Goal: Task Accomplishment & Management: Use online tool/utility

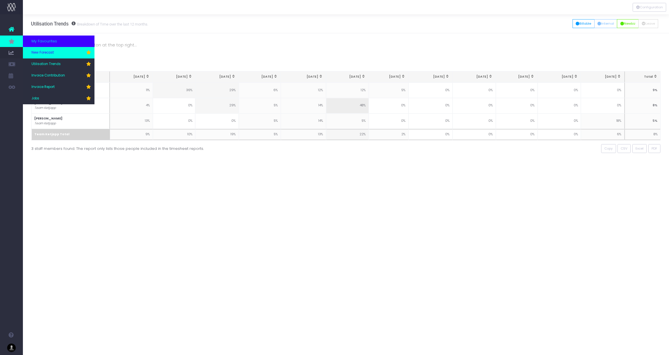
click at [44, 53] on span "New Forecast" at bounding box center [43, 52] width 22 height 5
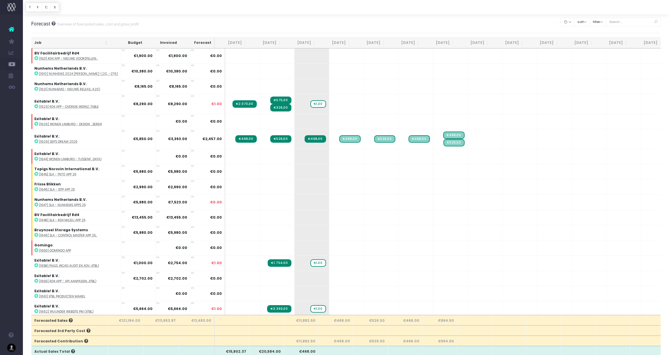
click at [302, 40] on th "[DATE]" at bounding box center [301, 42] width 35 height 11
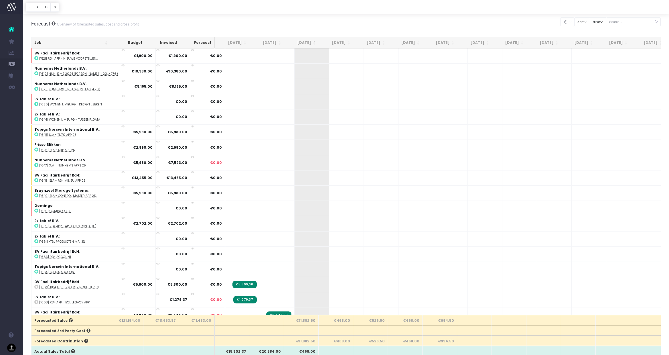
click at [302, 41] on th "[DATE]" at bounding box center [301, 42] width 35 height 11
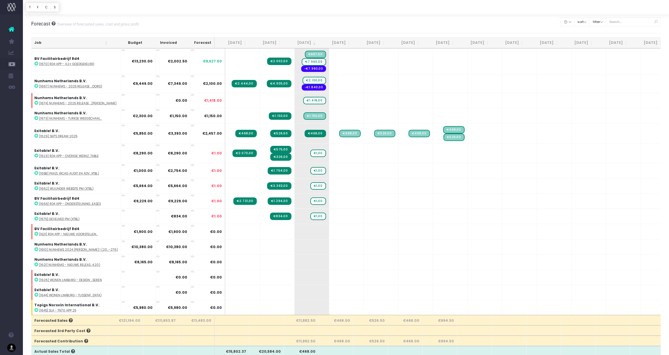
click at [340, 42] on th "[DATE]" at bounding box center [336, 42] width 35 height 11
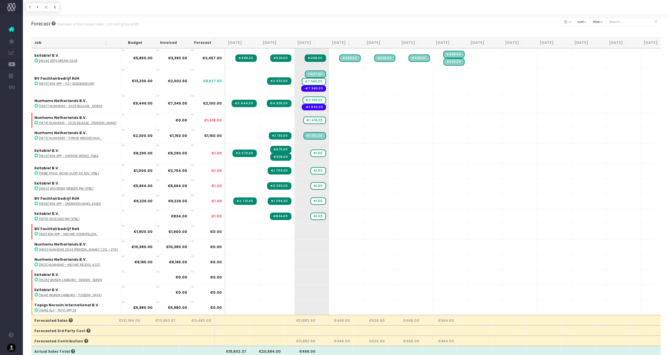
click at [375, 42] on th "[DATE]" at bounding box center [370, 42] width 35 height 11
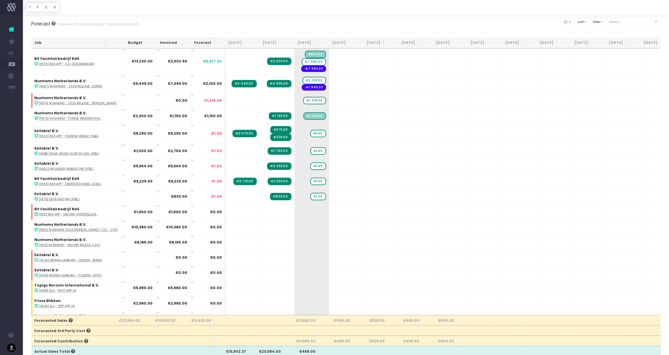
click at [375, 42] on th "[DATE]" at bounding box center [370, 42] width 35 height 11
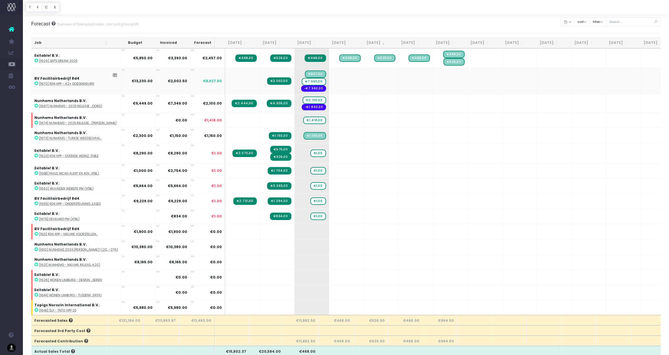
click at [76, 85] on abbr "[1670] Rd4 app - 4.2+ goedgekeurd" at bounding box center [66, 84] width 55 height 4
drag, startPoint x: 304, startPoint y: 81, endPoint x: 336, endPoint y: 81, distance: 32.4
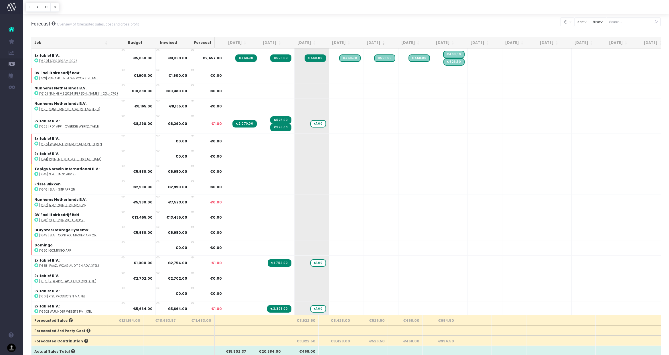
click at [306, 44] on th "[DATE]" at bounding box center [301, 42] width 35 height 11
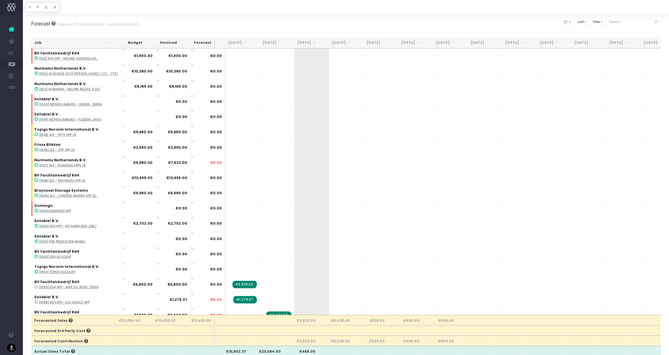
click at [306, 44] on th "[DATE]" at bounding box center [301, 42] width 35 height 11
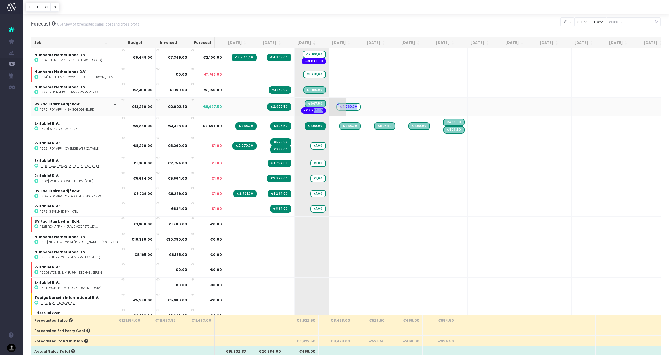
drag, startPoint x: 308, startPoint y: 111, endPoint x: 339, endPoint y: 113, distance: 31.0
click at [339, 113] on tr "BV Facilitairbedrijf Rd4 : [1670] Rd4 app - 4.2+ goedgekeurd €13,230.00 €2,002.…" at bounding box center [371, 106] width 679 height 19
click at [505, 11] on div at bounding box center [346, 7] width 647 height 14
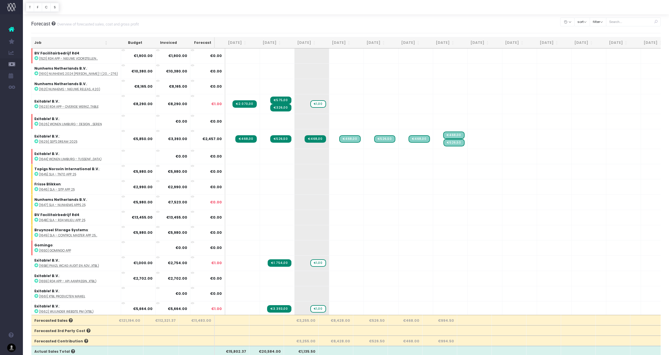
click at [304, 41] on th "[DATE]" at bounding box center [301, 42] width 35 height 11
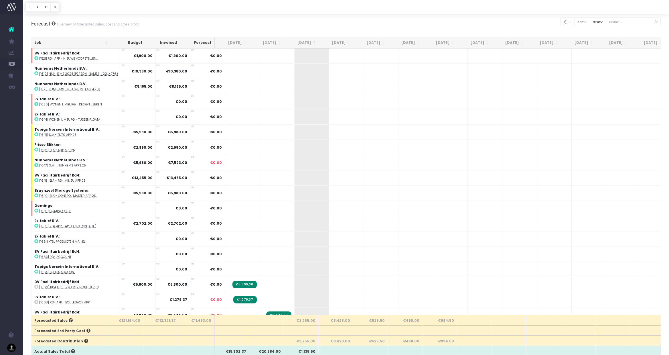
click at [304, 41] on th "[DATE]" at bounding box center [301, 42] width 35 height 11
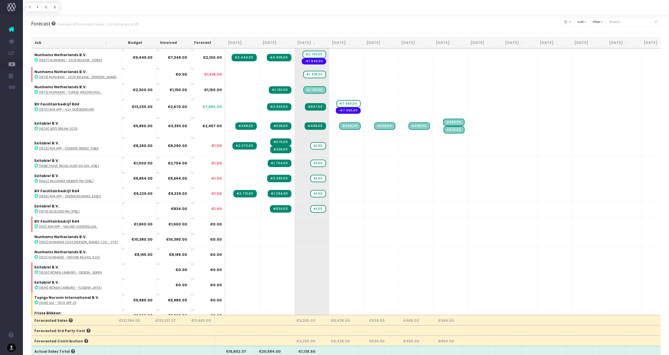
click at [345, 45] on th "[DATE]" at bounding box center [336, 42] width 35 height 11
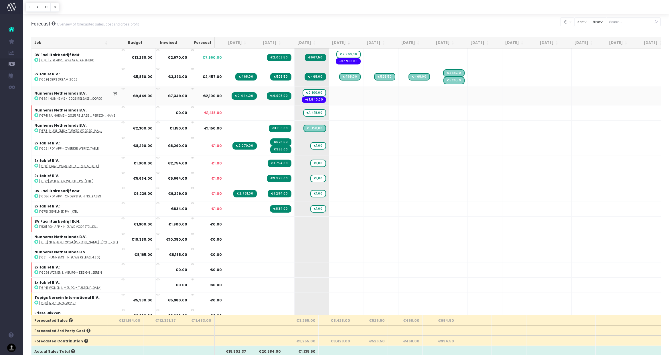
click at [65, 99] on abbr "[1667] Nunhems - 2025 release ...oord)" at bounding box center [70, 99] width 63 height 4
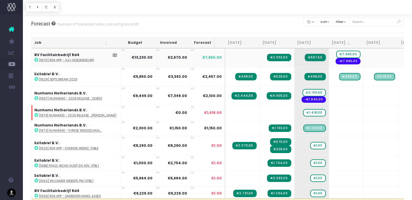
click at [72, 61] on abbr "[1670] Rd4 app - 4.2+ goedgekeurd" at bounding box center [66, 60] width 55 height 4
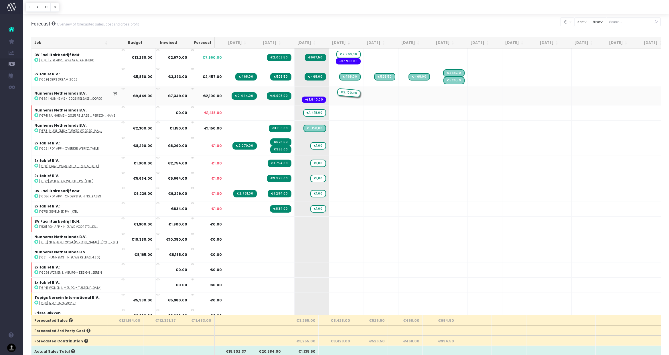
drag, startPoint x: 305, startPoint y: 93, endPoint x: 335, endPoint y: 93, distance: 30.4
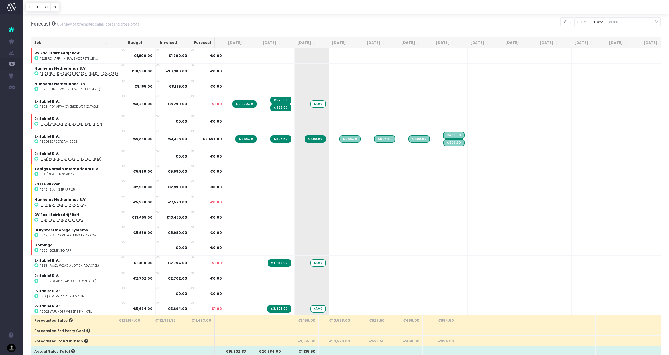
click at [300, 42] on th "[DATE]" at bounding box center [301, 42] width 35 height 11
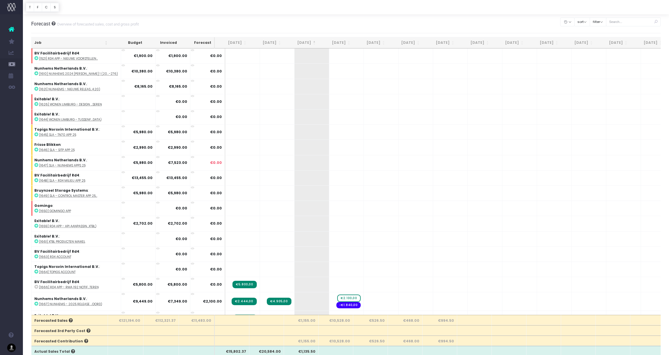
click at [300, 42] on th "[DATE]" at bounding box center [301, 42] width 35 height 11
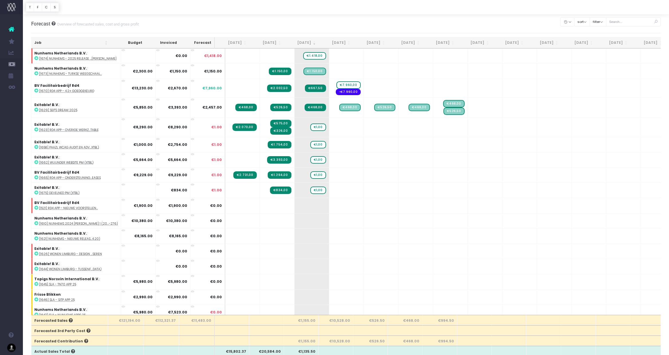
click at [337, 43] on th "[DATE]" at bounding box center [336, 42] width 35 height 11
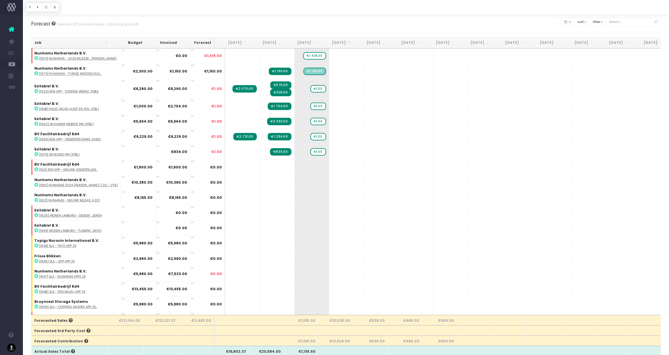
click at [337, 43] on th "[DATE]" at bounding box center [336, 42] width 35 height 11
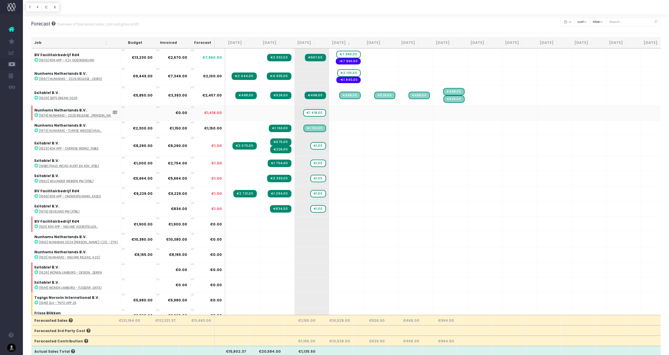
click at [79, 115] on abbr "[1674] Nunhems - 2025 release ...[PERSON_NAME]" at bounding box center [77, 115] width 77 height 4
click at [79, 60] on abbr "[1670] Rd4 app - 4.2+ goedgekeurd" at bounding box center [66, 60] width 55 height 4
click at [70, 79] on abbr "[1667] Nunhems - 2025 release ...oord)" at bounding box center [70, 79] width 63 height 4
click at [309, 113] on span "€1.418,00" at bounding box center [314, 112] width 23 height 7
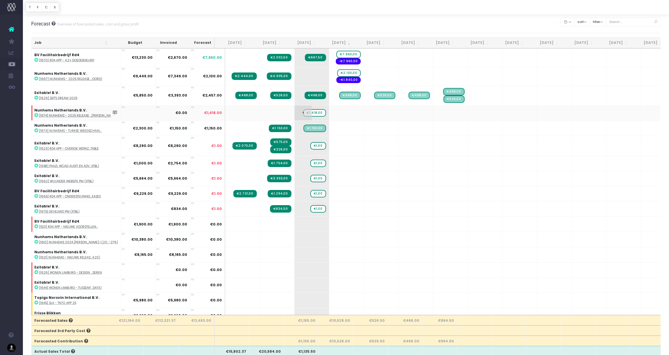
click at [309, 113] on span "€1.418,00" at bounding box center [314, 112] width 23 height 7
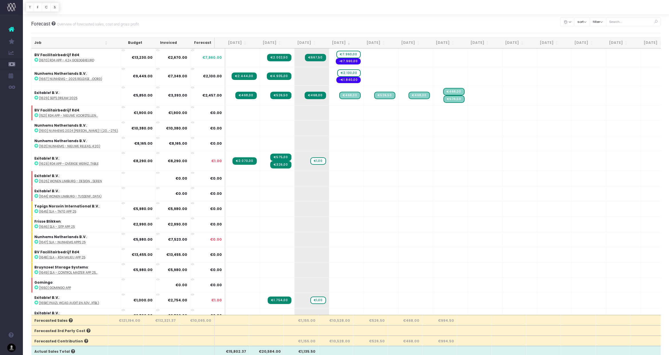
click at [302, 43] on th "[DATE]" at bounding box center [301, 42] width 35 height 11
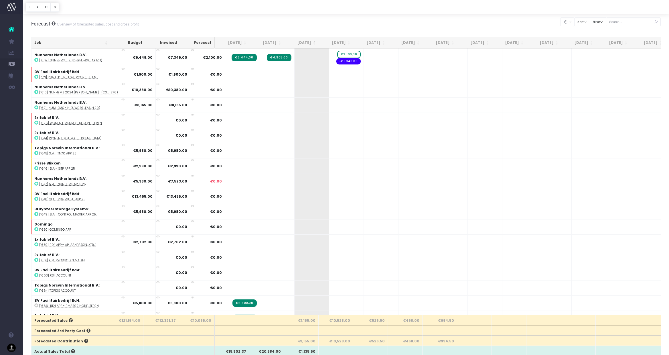
click at [302, 43] on th "[DATE]" at bounding box center [301, 42] width 35 height 11
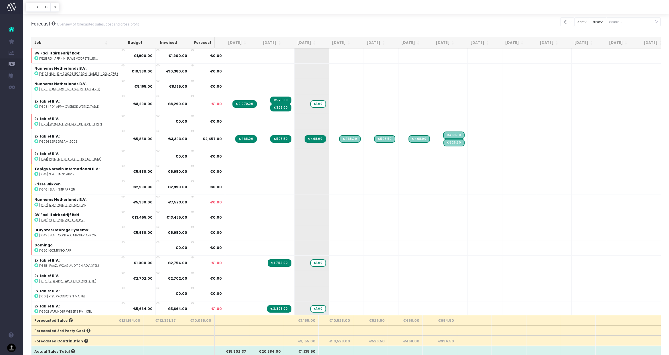
click at [305, 43] on th "[DATE]" at bounding box center [301, 42] width 35 height 11
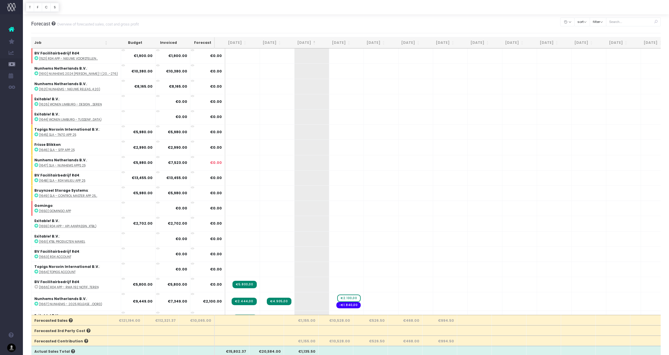
click at [303, 43] on th "[DATE]" at bounding box center [301, 42] width 35 height 11
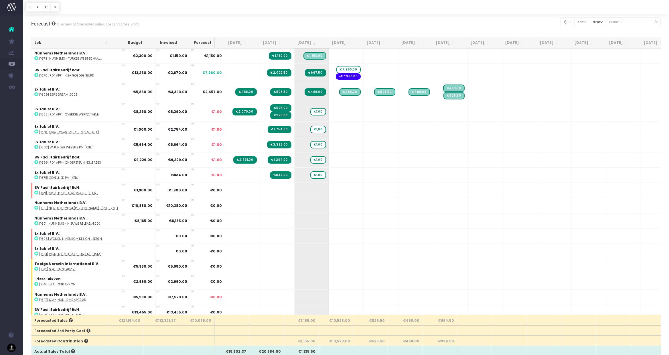
click at [347, 42] on th "[DATE]" at bounding box center [336, 42] width 35 height 11
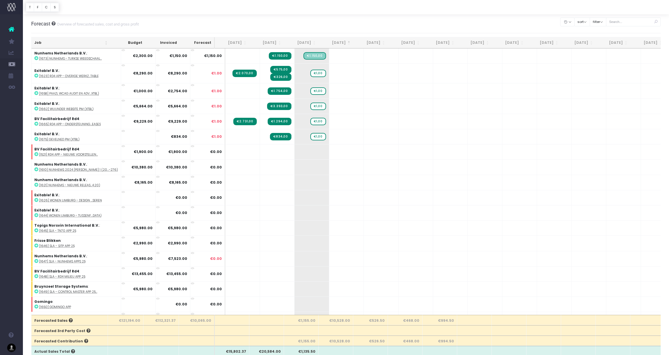
click at [347, 42] on th "[DATE]" at bounding box center [336, 42] width 35 height 11
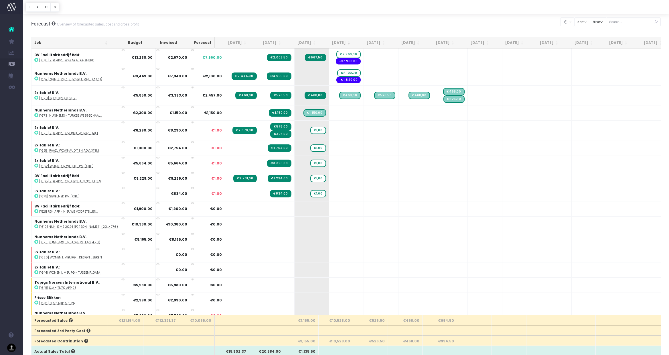
click at [373, 42] on th "[DATE]" at bounding box center [370, 42] width 35 height 11
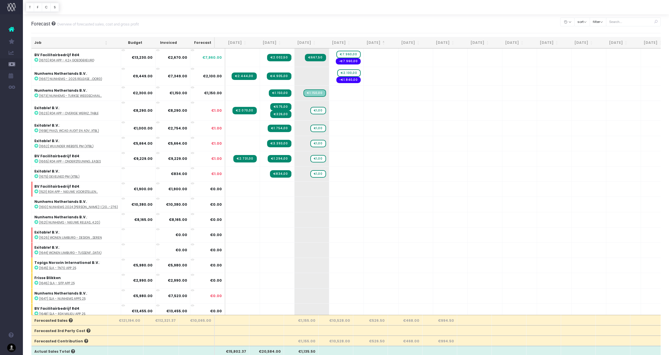
click at [373, 42] on th "[DATE]" at bounding box center [370, 42] width 35 height 11
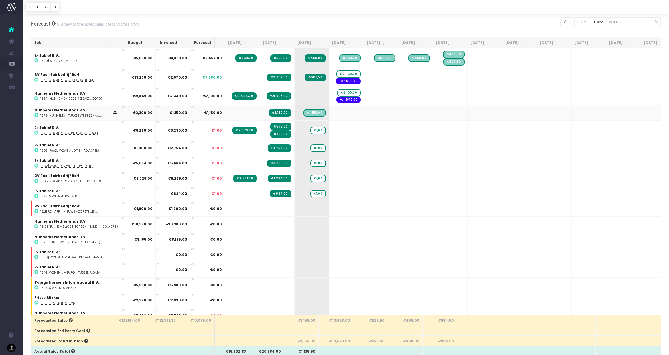
click at [73, 117] on abbr "[1673] Nunhems - Turkse weegschaal..." at bounding box center [70, 115] width 63 height 4
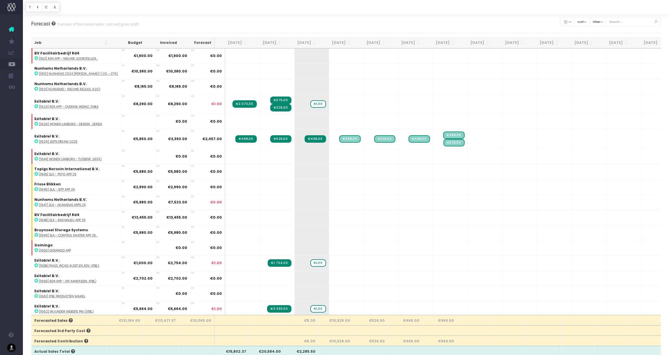
click at [305, 43] on th "[DATE]" at bounding box center [301, 42] width 35 height 11
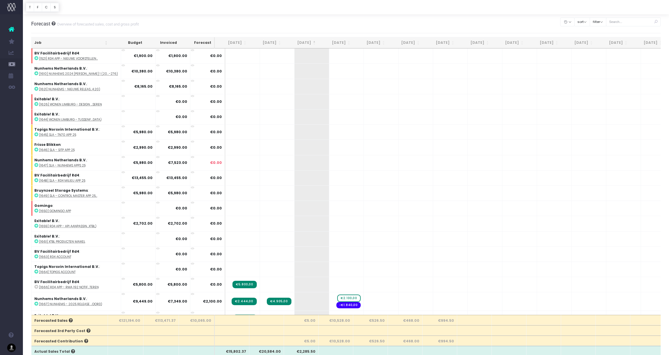
drag, startPoint x: 305, startPoint y: 43, endPoint x: 319, endPoint y: 43, distance: 14.0
click at [305, 44] on th "[DATE]" at bounding box center [301, 42] width 35 height 11
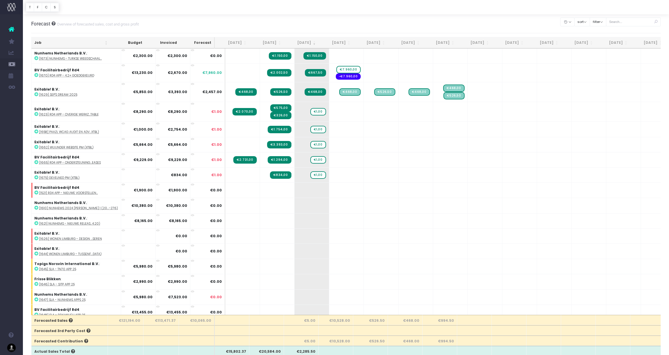
click at [334, 42] on th "[DATE]" at bounding box center [336, 42] width 35 height 11
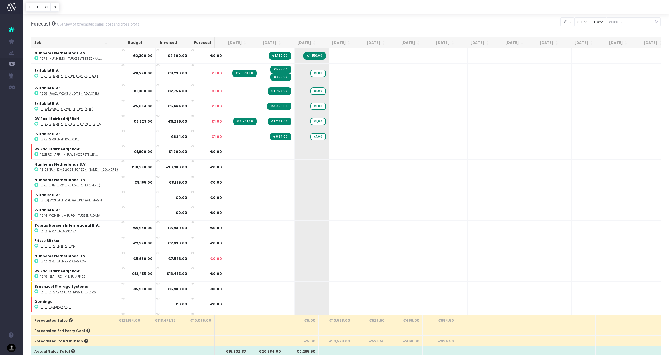
click at [335, 43] on th "[DATE]" at bounding box center [336, 42] width 35 height 11
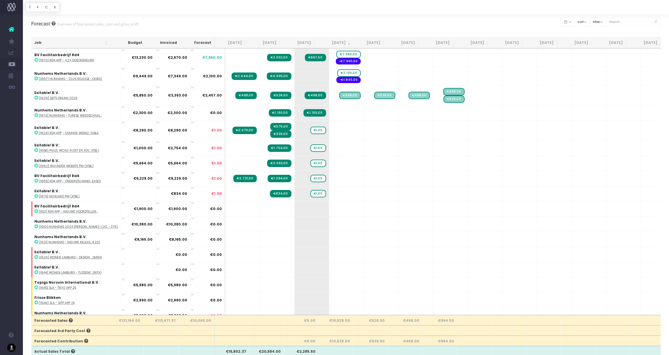
click at [375, 42] on th "[DATE]" at bounding box center [370, 42] width 35 height 11
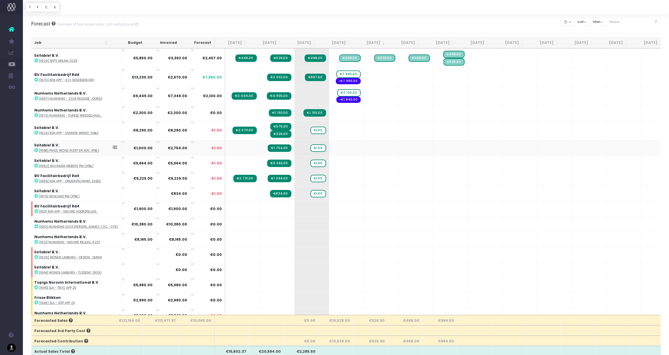
click at [77, 151] on abbr "[1658] Paazl WCAG audit en adv...Xtbl)" at bounding box center [69, 150] width 60 height 4
click at [311, 148] on span "€1,00" at bounding box center [319, 147] width 16 height 7
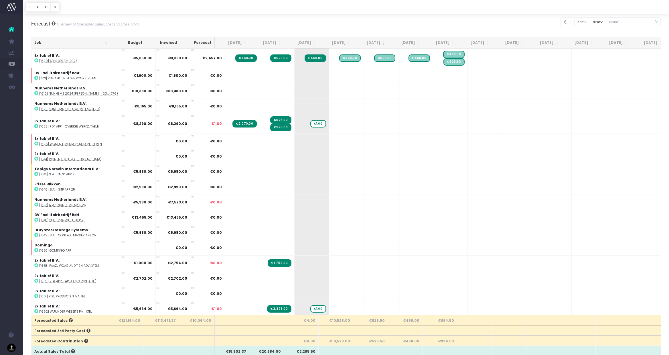
click at [306, 43] on th "[DATE]" at bounding box center [301, 42] width 35 height 11
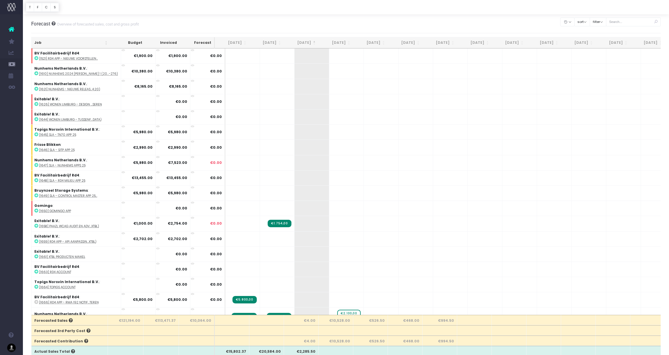
drag, startPoint x: 306, startPoint y: 43, endPoint x: 309, endPoint y: 44, distance: 3.8
click at [306, 43] on th "[DATE]" at bounding box center [301, 42] width 35 height 11
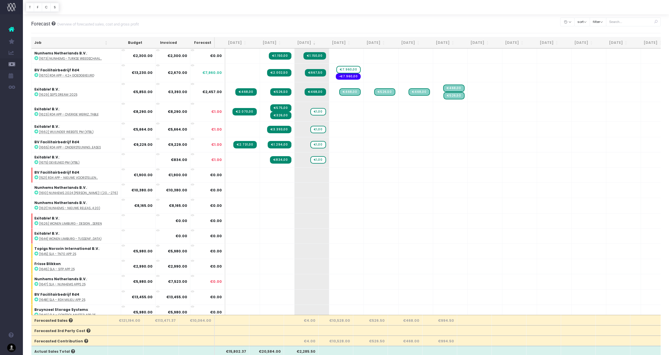
click at [337, 44] on th "[DATE]" at bounding box center [336, 42] width 35 height 11
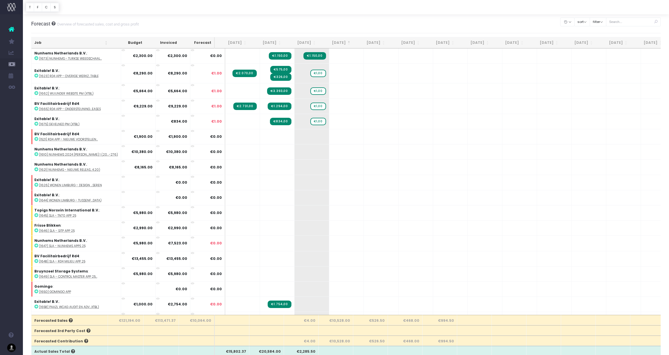
click at [337, 44] on th "[DATE]" at bounding box center [336, 42] width 35 height 11
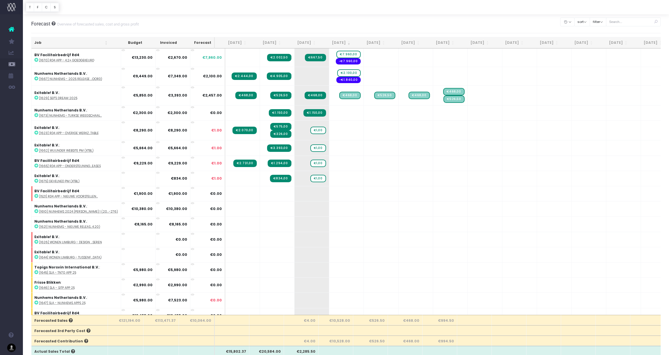
click at [375, 43] on th "[DATE]" at bounding box center [370, 42] width 35 height 11
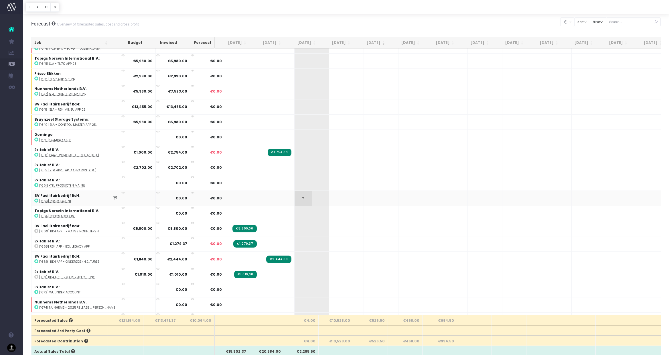
scroll to position [211, 0]
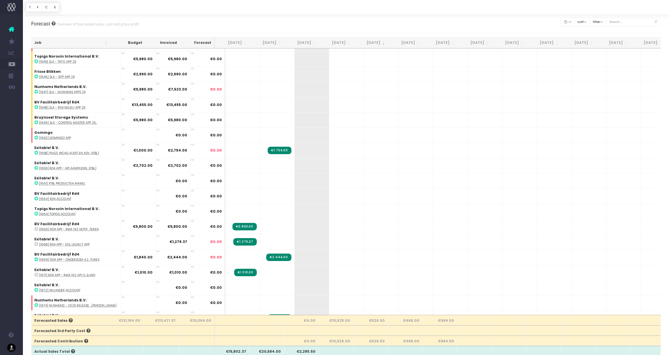
click at [301, 45] on th "[DATE]" at bounding box center [301, 42] width 35 height 11
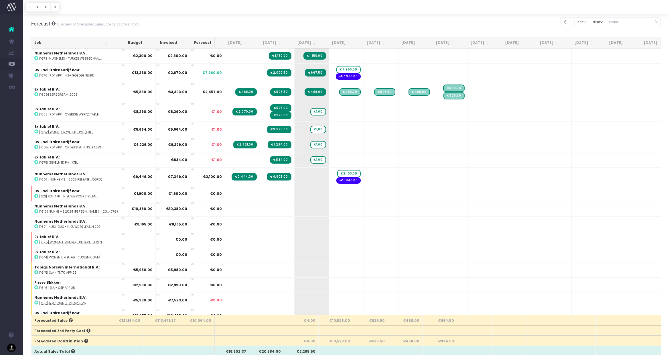
click at [339, 42] on th "[DATE]" at bounding box center [336, 42] width 35 height 11
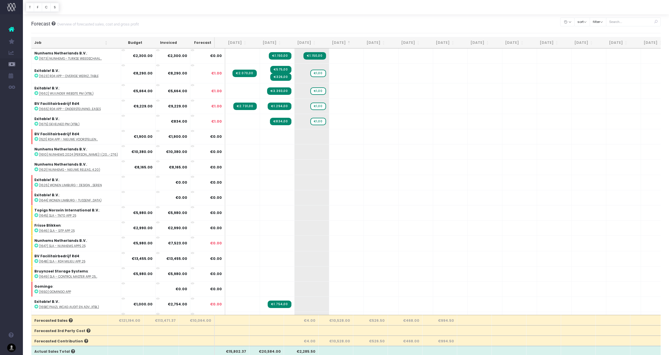
drag, startPoint x: 339, startPoint y: 42, endPoint x: 366, endPoint y: 42, distance: 26.7
click at [340, 42] on th "[DATE]" at bounding box center [336, 42] width 35 height 11
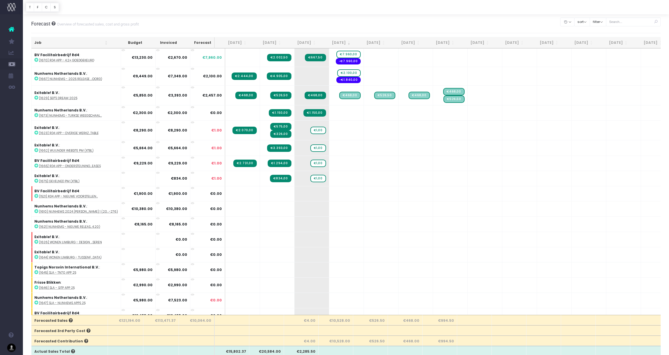
click at [376, 41] on th "[DATE]" at bounding box center [370, 42] width 35 height 11
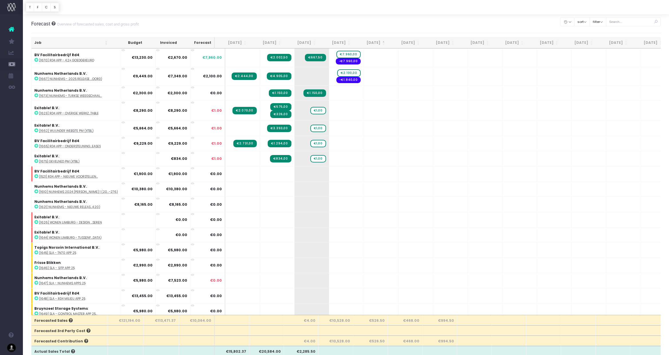
click at [376, 41] on th "[DATE]" at bounding box center [370, 42] width 35 height 11
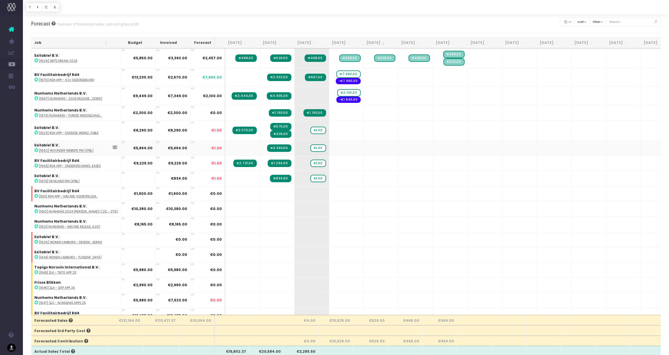
click at [78, 151] on abbr "[1662] Wuunder website PM (Xtbl)" at bounding box center [66, 150] width 54 height 4
click at [62, 166] on abbr "[1665] Rd4 app - ondersteuning...eases" at bounding box center [70, 166] width 62 height 4
click at [56, 181] on abbr "[1675] Gevelned PM (Xtbl)" at bounding box center [59, 181] width 40 height 4
click at [311, 179] on span "€1,00" at bounding box center [319, 178] width 16 height 7
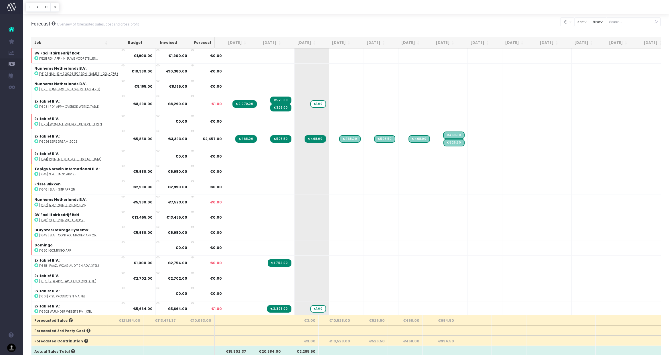
click at [309, 44] on th "[DATE]" at bounding box center [301, 42] width 35 height 11
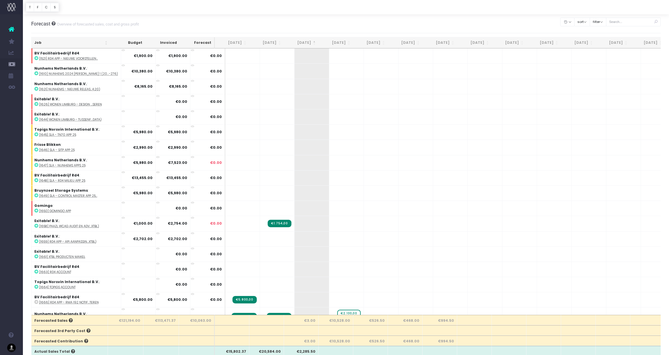
click at [309, 44] on th "[DATE]" at bounding box center [301, 42] width 35 height 11
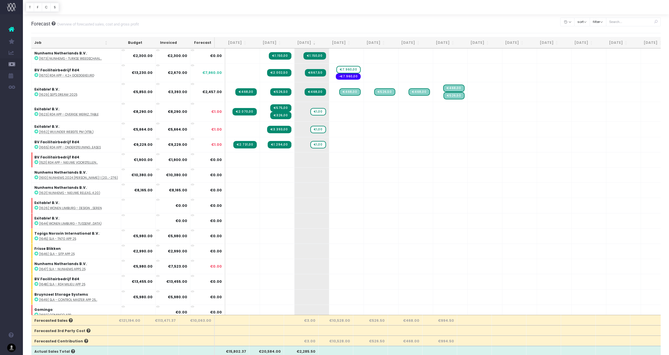
click at [335, 42] on th "[DATE]" at bounding box center [336, 42] width 35 height 11
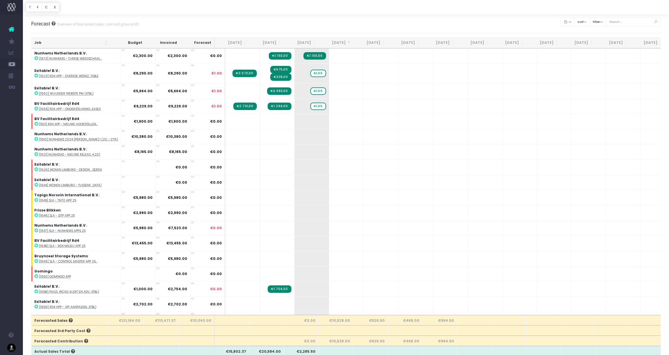
click at [335, 42] on th "[DATE]" at bounding box center [336, 42] width 35 height 11
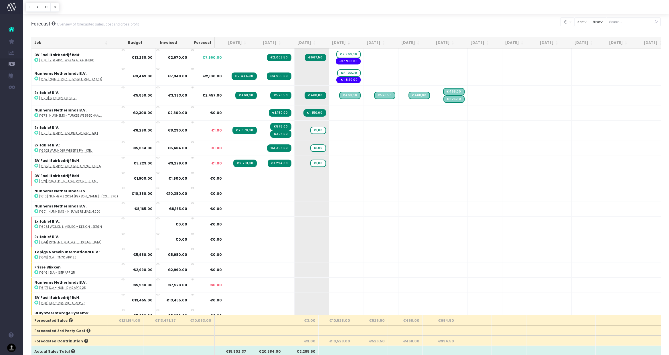
click at [372, 43] on th "[DATE]" at bounding box center [370, 42] width 35 height 11
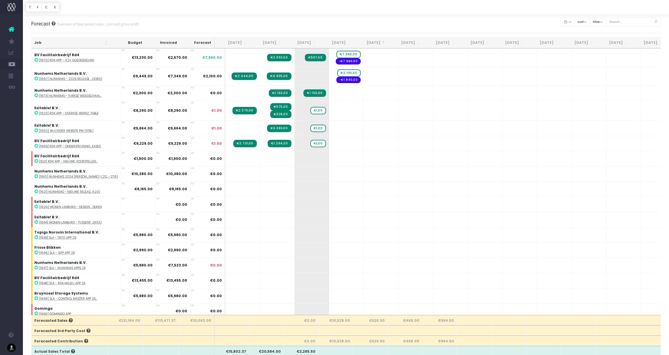
click at [372, 43] on th "[DATE]" at bounding box center [370, 42] width 35 height 11
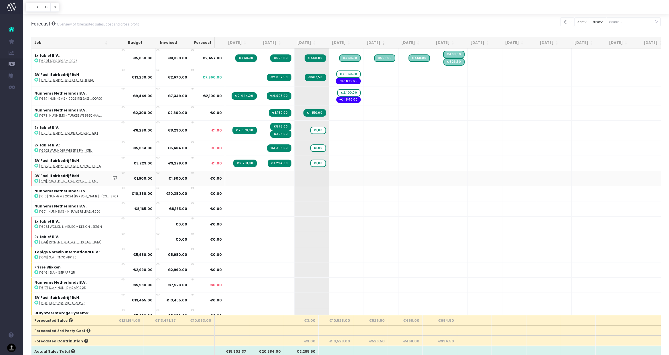
click at [62, 181] on abbr "[1521] Rd4 app - Nieuwe voorstellen..." at bounding box center [68, 181] width 59 height 4
click at [67, 181] on abbr "[1521] Rd4 app - Nieuwe voorstellen..." at bounding box center [68, 181] width 59 height 4
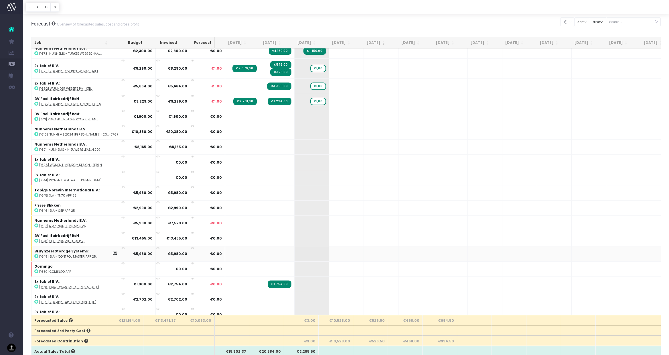
scroll to position [70, 0]
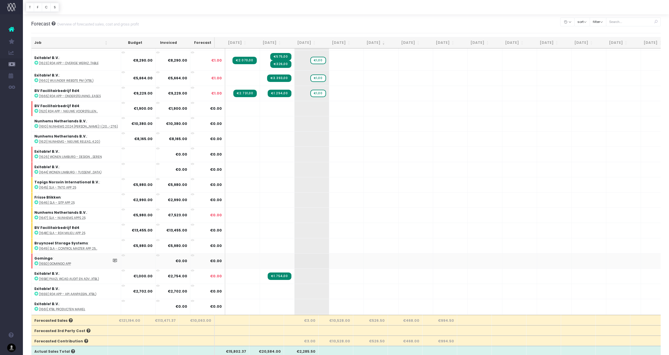
click at [57, 264] on abbr "[1650] Gomingo app" at bounding box center [55, 264] width 32 height 4
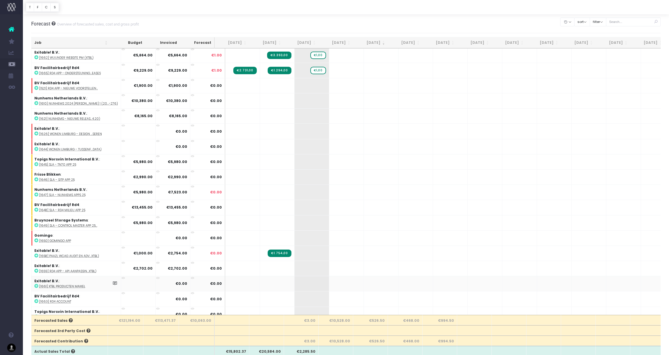
scroll to position [95, 0]
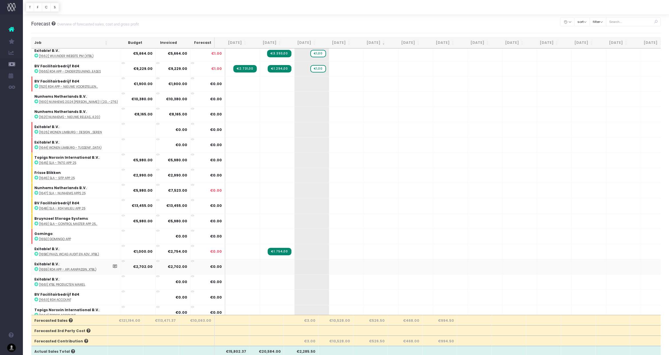
click at [62, 269] on abbr "[1659] Rd4 app - API aanpassin...Xtbl)" at bounding box center [67, 269] width 57 height 4
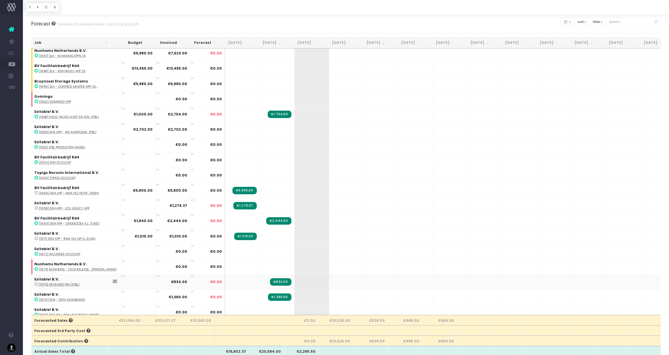
scroll to position [237, 0]
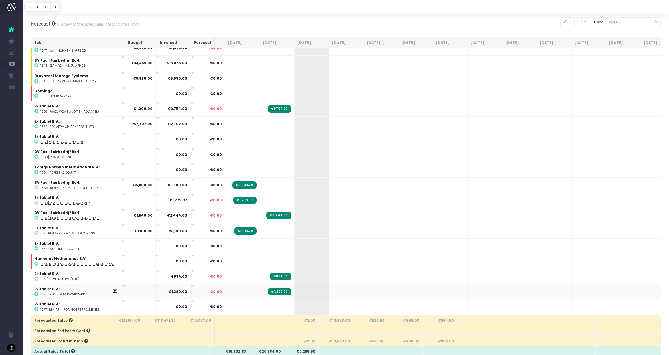
click at [57, 294] on abbr "[1676] Rd4 - Data Dashboard" at bounding box center [62, 294] width 46 height 4
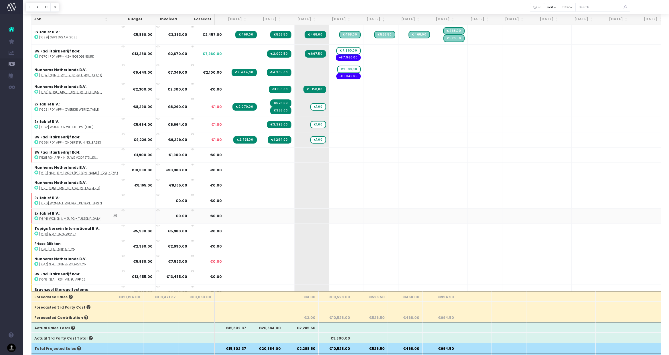
scroll to position [0, 0]
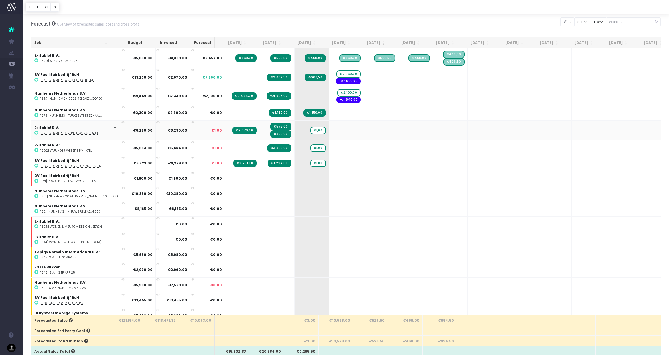
click at [69, 133] on abbr "[1623] Rd4 app - overige werkz...table" at bounding box center [69, 133] width 60 height 4
click at [82, 165] on abbr "[1665] Rd4 app - ondersteuning...eases" at bounding box center [70, 166] width 62 height 4
click at [69, 151] on abbr "[1662] Wuunder website PM (Xtbl)" at bounding box center [66, 150] width 54 height 4
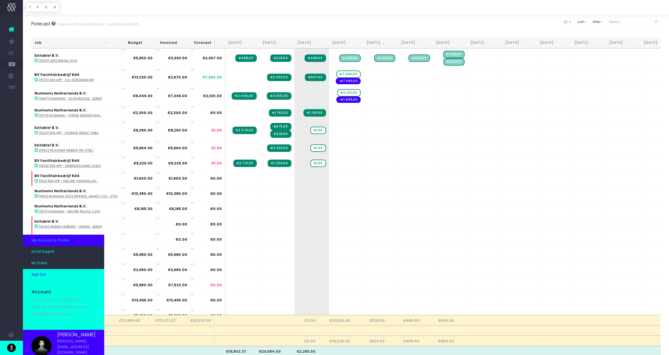
click at [44, 275] on span "Sign Out" at bounding box center [39, 274] width 14 height 5
